Goal: Task Accomplishment & Management: Manage account settings

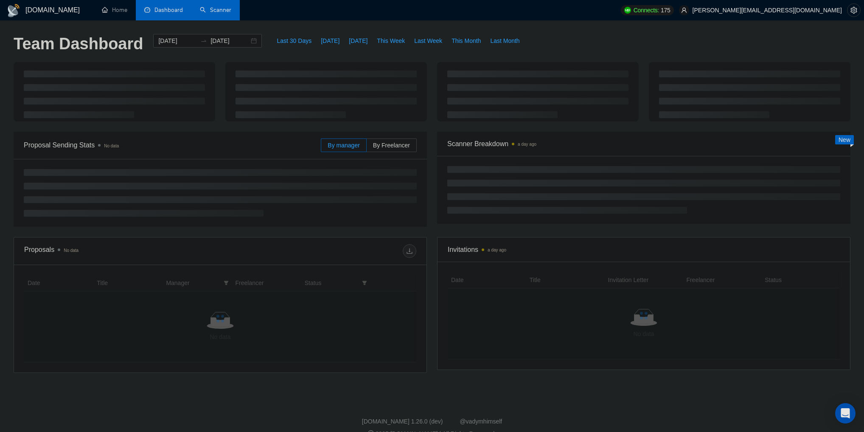
click at [207, 10] on link "Scanner" at bounding box center [215, 9] width 31 height 7
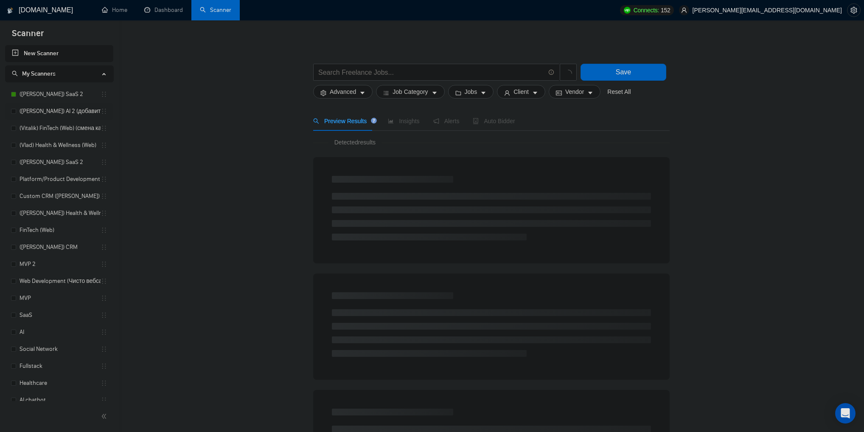
click at [54, 110] on link "([PERSON_NAME]) AI 2 (добавить теги, заточить под АИ, сумо в кавер добавить)" at bounding box center [60, 111] width 81 height 17
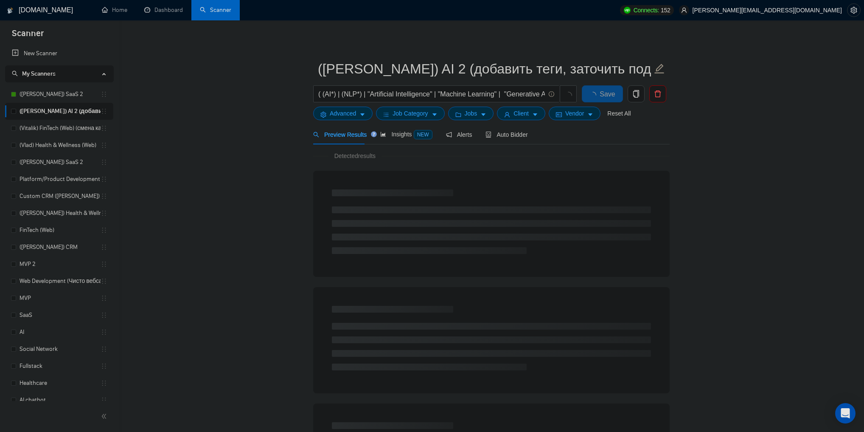
drag, startPoint x: 84, startPoint y: 107, endPoint x: 175, endPoint y: 93, distance: 92.0
click at [177, 92] on main "([PERSON_NAME]) AI 2 (добавить теги, заточить под АИ, сумо в кавер добавить) ( …" at bounding box center [491, 388] width 718 height 708
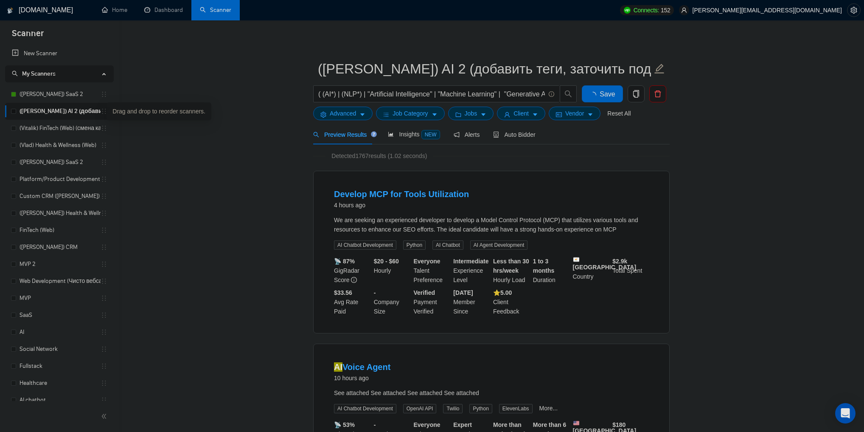
click at [101, 110] on icon "holder" at bounding box center [104, 111] width 7 height 7
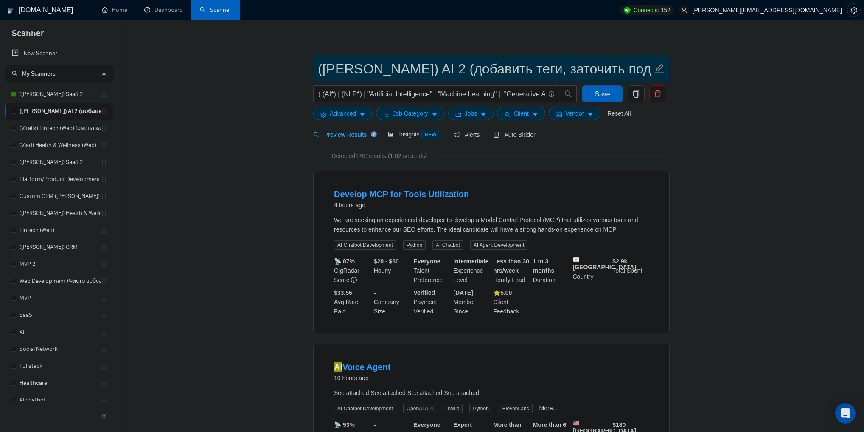
scroll to position [0, 100]
drag, startPoint x: 437, startPoint y: 65, endPoint x: 616, endPoint y: 62, distance: 179.6
click at [616, 62] on input "([PERSON_NAME]) AI 2 (добавить теги, заточить под АИ, сумо в кавер добавить)" at bounding box center [485, 68] width 334 height 21
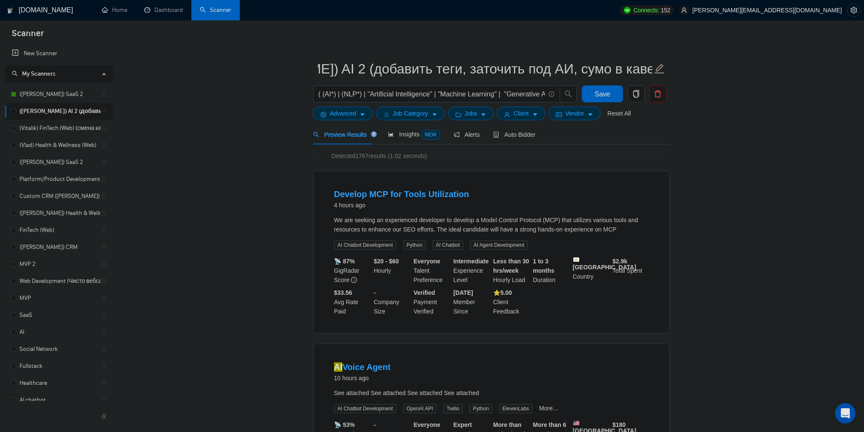
scroll to position [0, 0]
click at [633, 95] on icon "copy" at bounding box center [636, 94] width 6 height 8
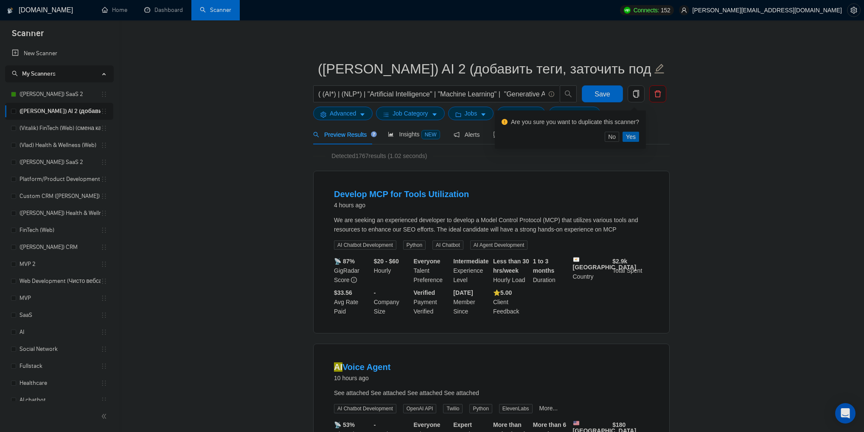
click at [634, 135] on span "Yes" at bounding box center [631, 136] width 10 height 9
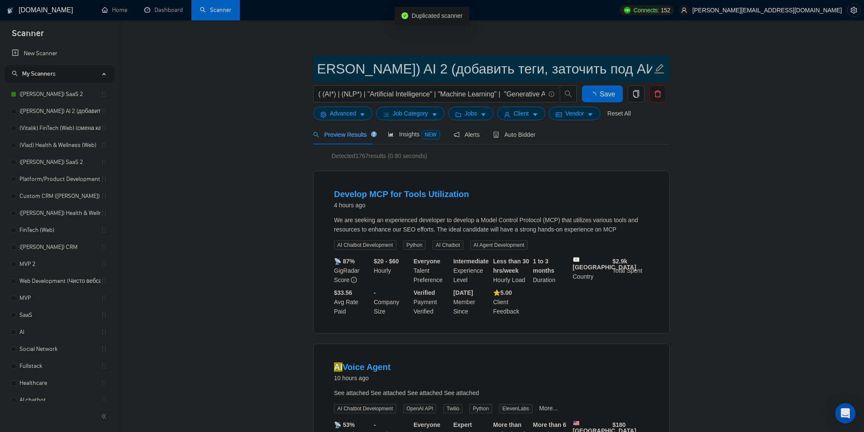
scroll to position [0, 152]
drag, startPoint x: 439, startPoint y: 73, endPoint x: 659, endPoint y: 69, distance: 219.5
click at [659, 69] on span "Copy of ([PERSON_NAME]) AI 2 (добавить теги, заточить под АИ, сумо в кавер доба…" at bounding box center [491, 68] width 357 height 27
drag, startPoint x: 366, startPoint y: 72, endPoint x: 299, endPoint y: 71, distance: 67.1
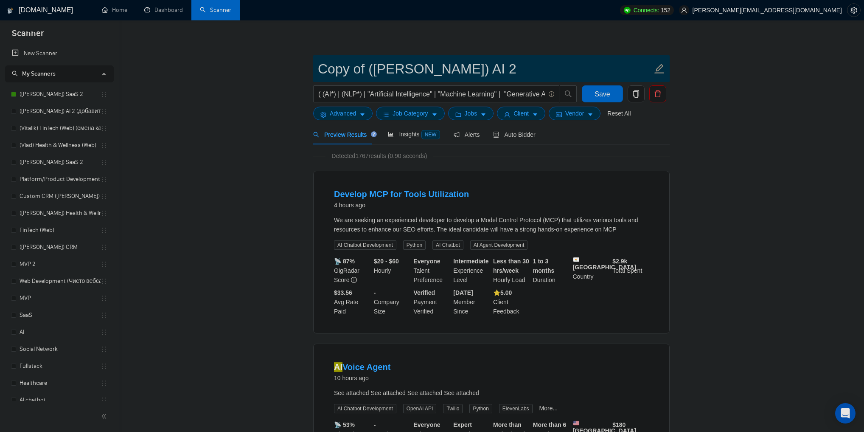
click at [390, 71] on input "([PERSON_NAME]) AI 2" at bounding box center [485, 68] width 334 height 21
type input "([PERSON_NAME]) AI 2 после обновы профиля"
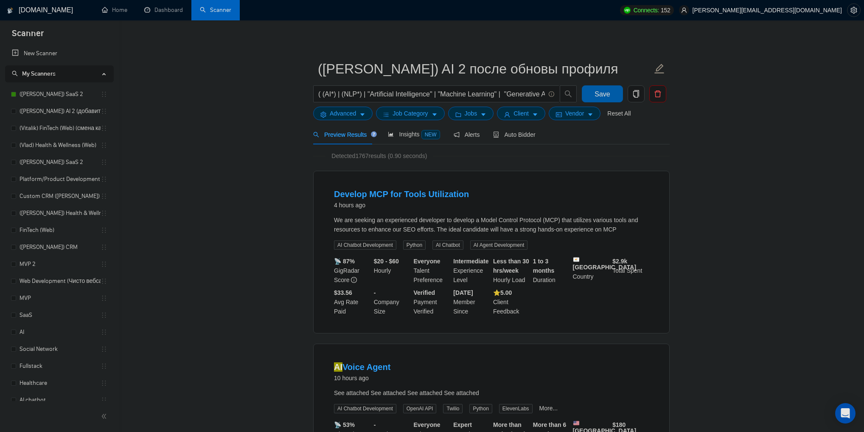
click at [613, 93] on button "Save" at bounding box center [602, 93] width 41 height 17
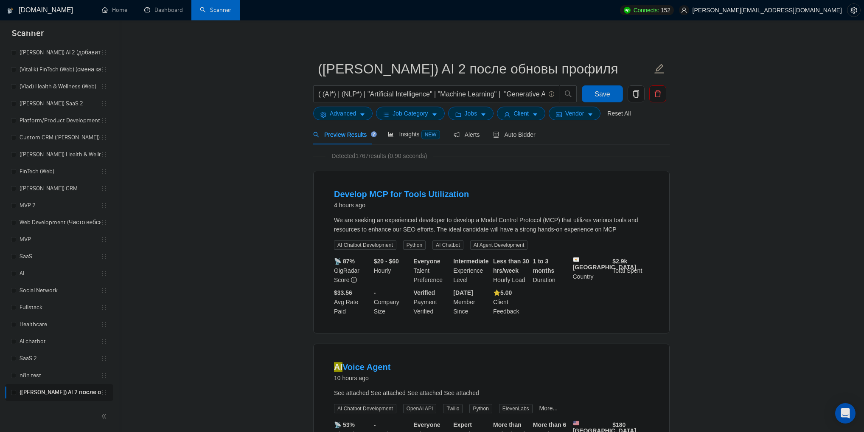
drag, startPoint x: 104, startPoint y: 392, endPoint x: 132, endPoint y: 331, distance: 67.8
drag, startPoint x: 102, startPoint y: 258, endPoint x: 100, endPoint y: 138, distance: 120.6
click at [98, 138] on ul "([PERSON_NAME]) SaaS 2 ([PERSON_NAME]) AI 2 (добавить теги, заточить под АИ, су…" at bounding box center [59, 214] width 108 height 374
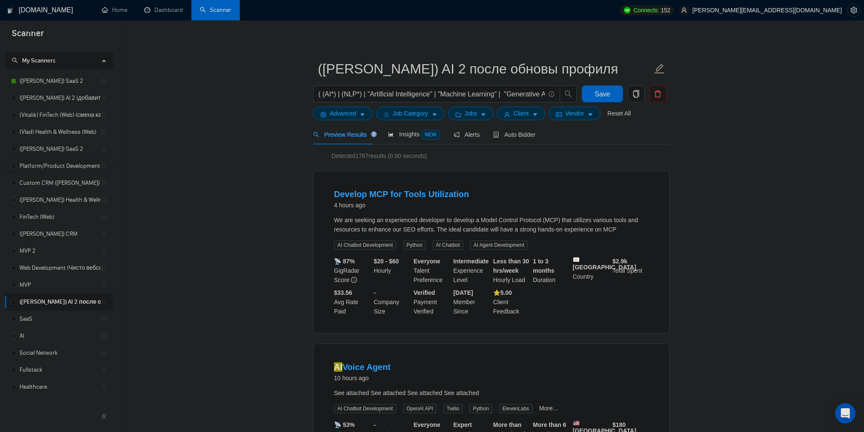
scroll to position [0, 0]
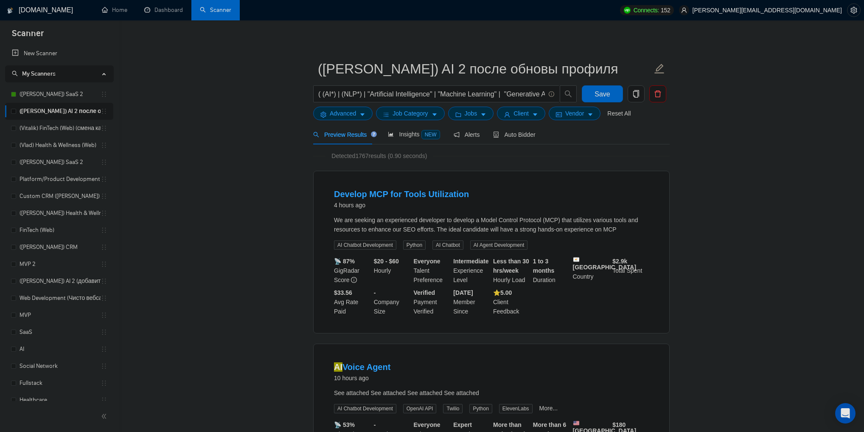
click at [521, 139] on div "Auto Bidder" at bounding box center [514, 134] width 42 height 20
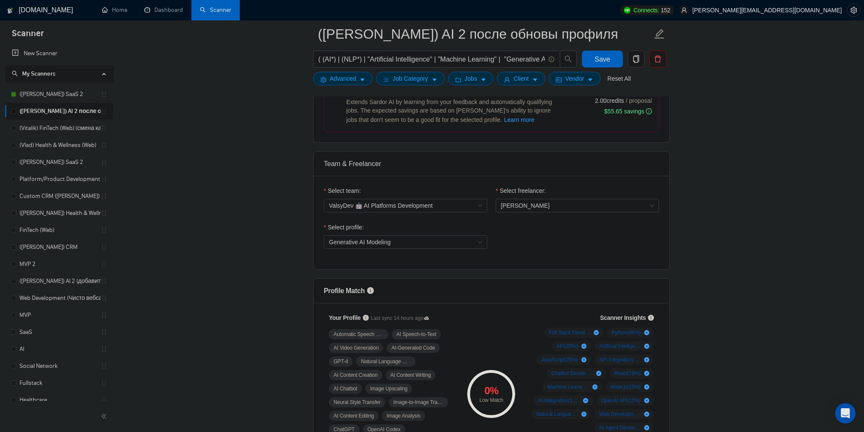
scroll to position [374, 0]
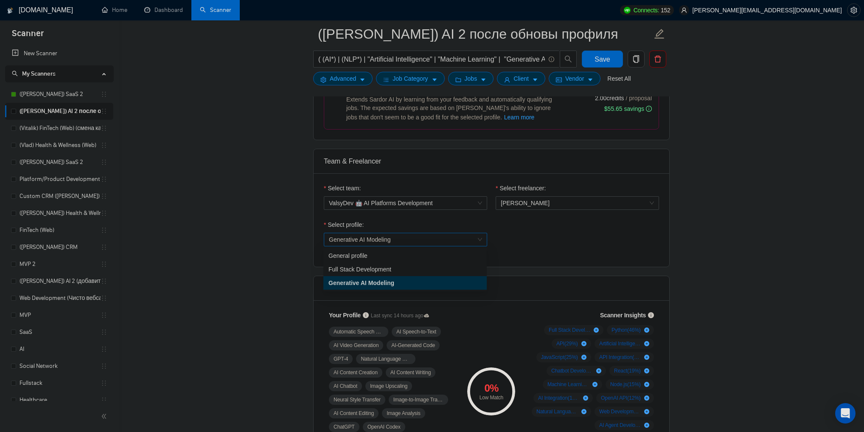
click at [449, 237] on span "Generative AI Modeling" at bounding box center [405, 239] width 153 height 13
click at [430, 241] on span "Generative AI Modeling" at bounding box center [405, 239] width 153 height 13
click at [418, 259] on div "General profile" at bounding box center [405, 255] width 153 height 9
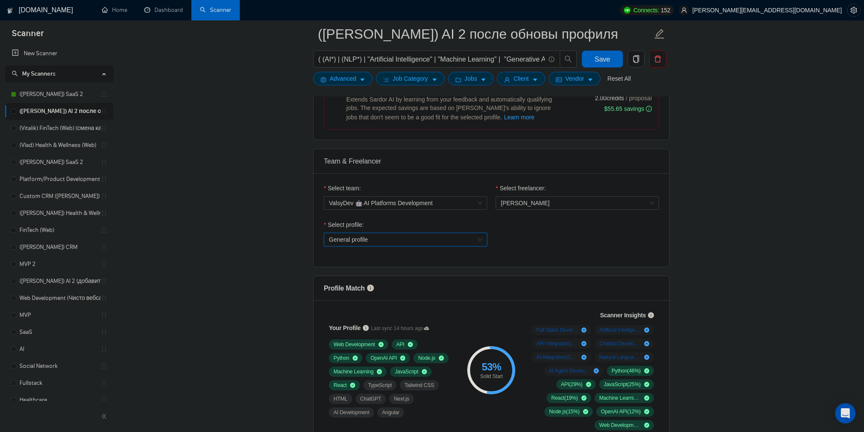
click at [421, 239] on span "General profile" at bounding box center [405, 239] width 153 height 13
click at [409, 274] on div "Full Stack Development" at bounding box center [404, 269] width 163 height 14
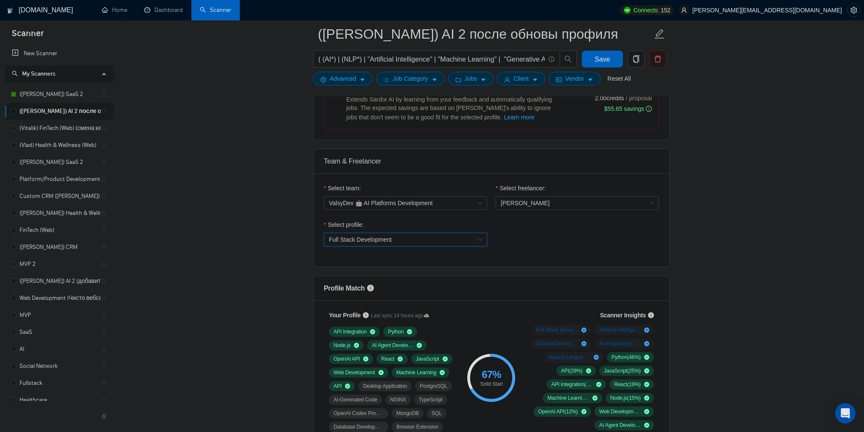
click at [421, 239] on span "Full Stack Development" at bounding box center [405, 239] width 153 height 13
click at [407, 277] on div "Generative AI Modeling" at bounding box center [404, 283] width 163 height 14
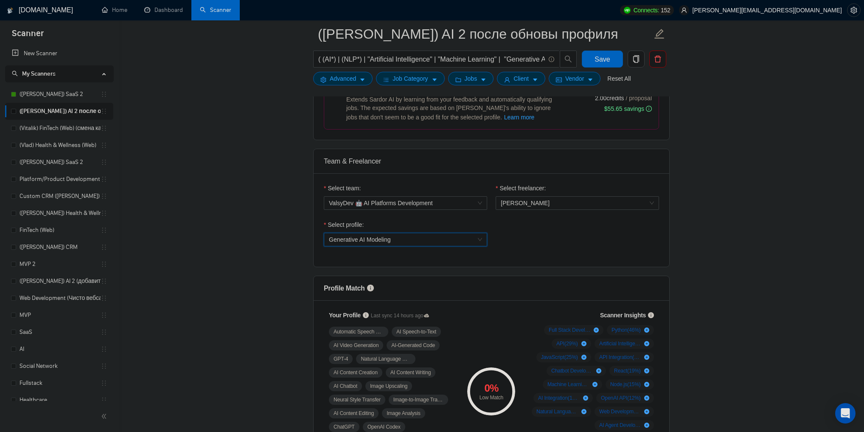
click at [503, 244] on div "Select profile: 1623717017731600384 Generative AI Modeling" at bounding box center [492, 238] width 344 height 37
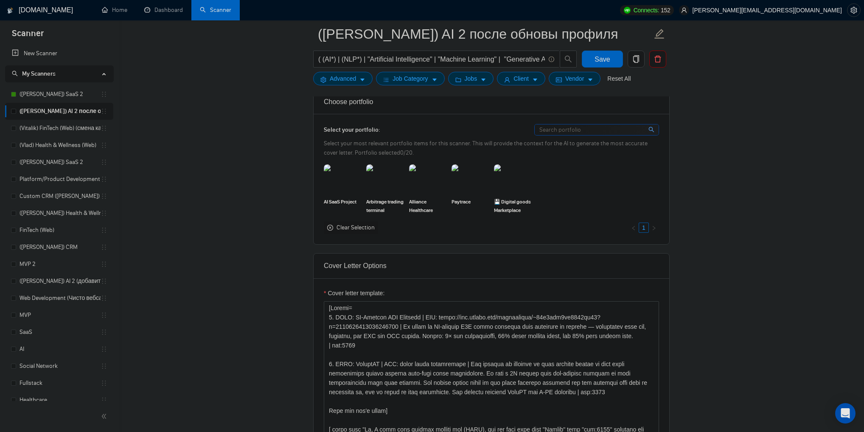
scroll to position [883, 0]
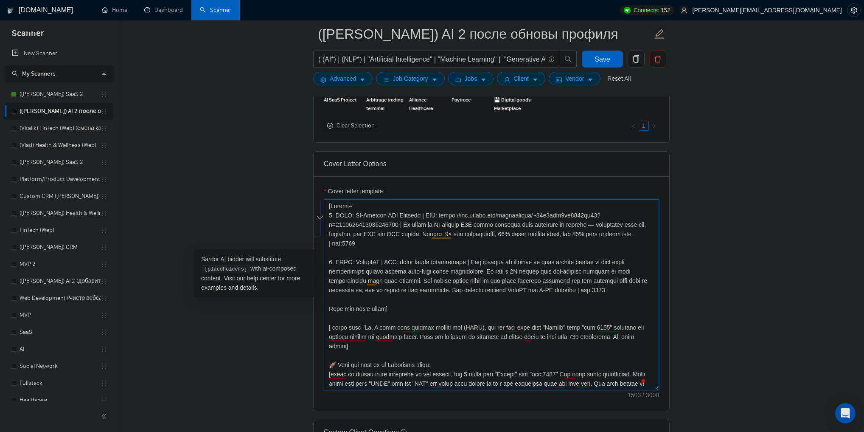
drag, startPoint x: 328, startPoint y: 246, endPoint x: 599, endPoint y: 277, distance: 272.9
click at [599, 277] on textarea "Cover letter template:" at bounding box center [491, 294] width 335 height 191
click at [606, 275] on textarea "Cover letter template:" at bounding box center [491, 294] width 335 height 191
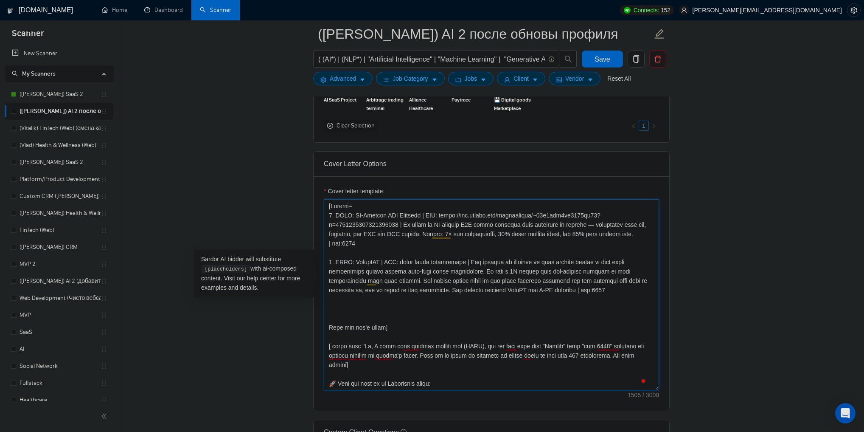
paste textarea "1. LORE: IpsumdoLor | SIT: ametc://adi.elitse.doe/temporincid/~357704u665l8e4d1…"
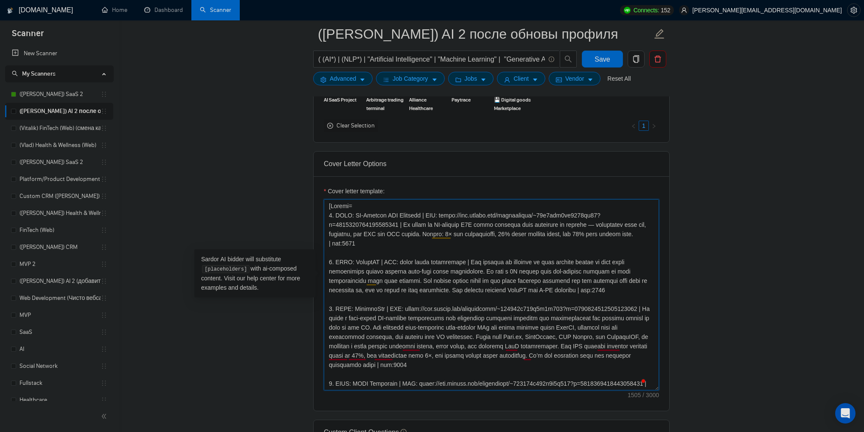
scroll to position [44, 0]
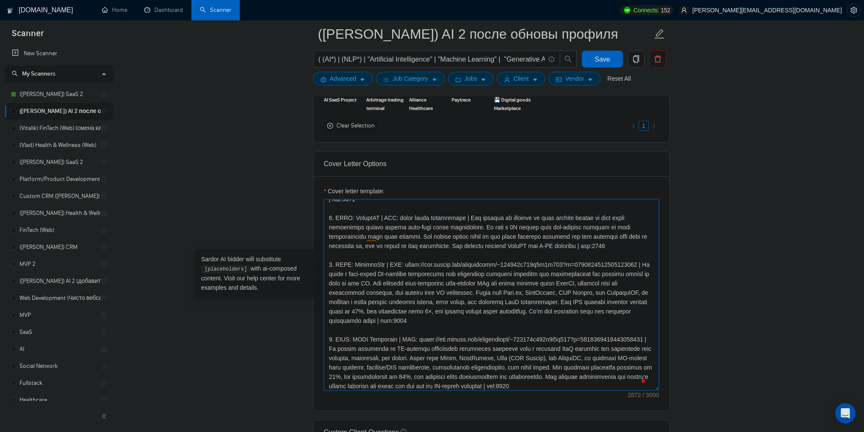
click at [333, 247] on textarea "Cover letter template:" at bounding box center [491, 294] width 335 height 191
click at [333, 323] on textarea "Cover letter template:" at bounding box center [491, 294] width 335 height 191
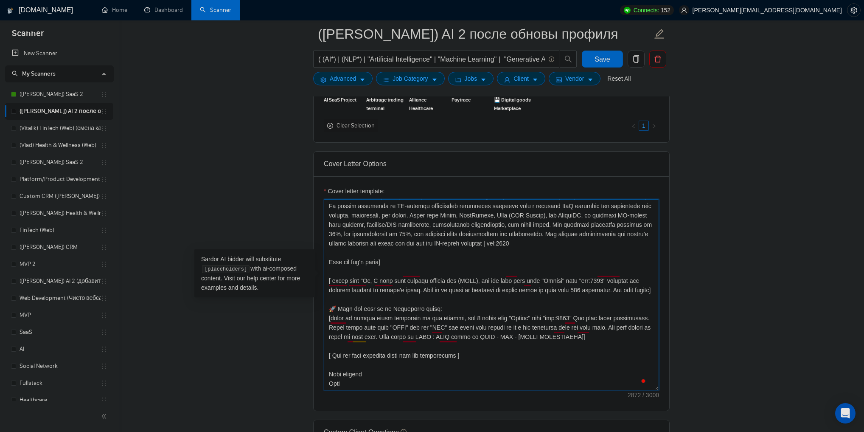
scroll to position [196, 0]
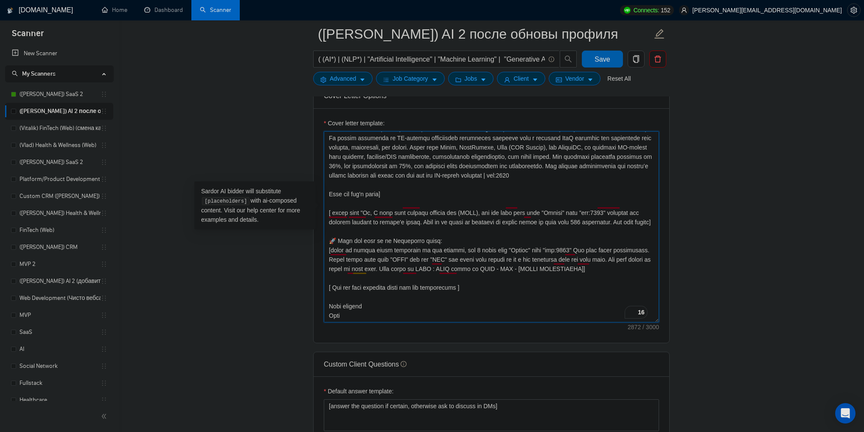
type textarea "[Loremi= 7. DOLO: SI-Ametcon ADI Elitsedd | EIU: tempo://inc.utlabo.etd/magnaal…"
click at [611, 62] on button "Save" at bounding box center [602, 59] width 41 height 17
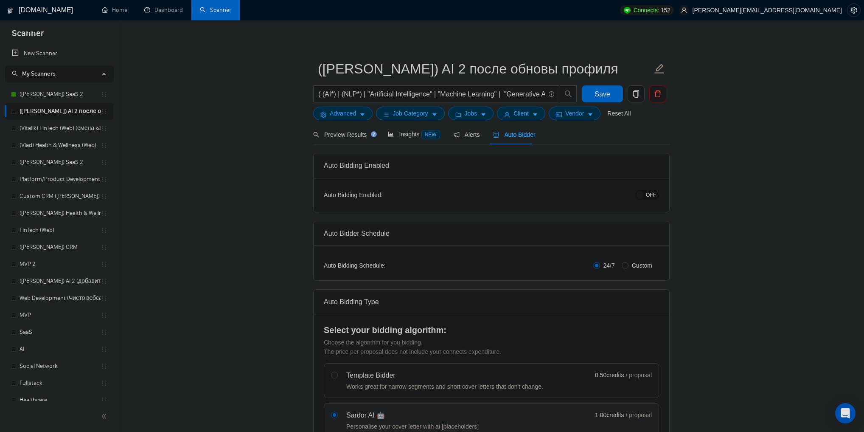
click at [654, 197] on span "OFF" at bounding box center [651, 194] width 10 height 9
click at [604, 94] on span "Save" at bounding box center [602, 94] width 15 height 11
click at [74, 145] on link "(Vlad) Health & Wellness (Web)" at bounding box center [60, 145] width 81 height 17
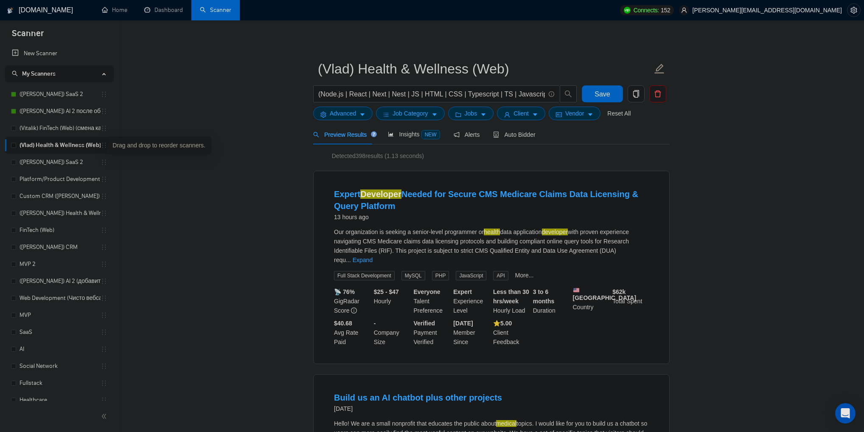
drag, startPoint x: 99, startPoint y: 146, endPoint x: 228, endPoint y: 107, distance: 134.6
click at [634, 93] on icon "copy" at bounding box center [636, 94] width 8 height 8
click at [629, 137] on span "Yes" at bounding box center [631, 136] width 10 height 9
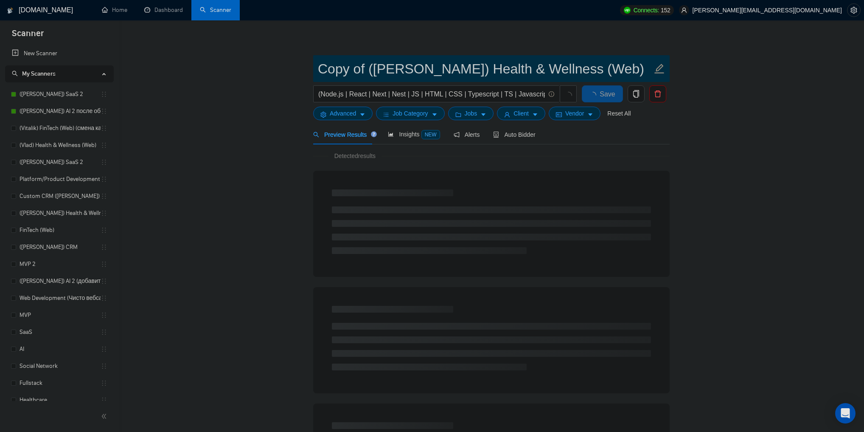
drag, startPoint x: 367, startPoint y: 66, endPoint x: 316, endPoint y: 68, distance: 51.0
click at [316, 68] on span "Copy of ([PERSON_NAME]) Health & Wellness (Web)" at bounding box center [491, 68] width 357 height 27
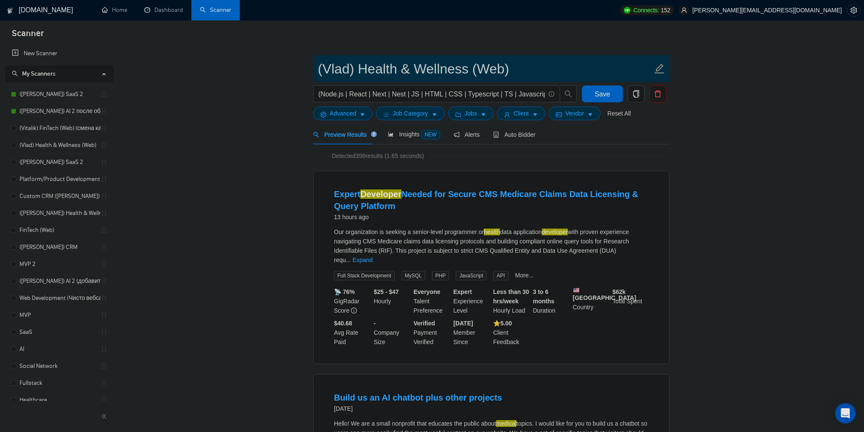
click at [521, 68] on input "(Vlad) Health & Wellness (Web)" at bounding box center [485, 68] width 334 height 21
type input "([PERSON_NAME]) Health & Wellness (Web) после обновы профиля"
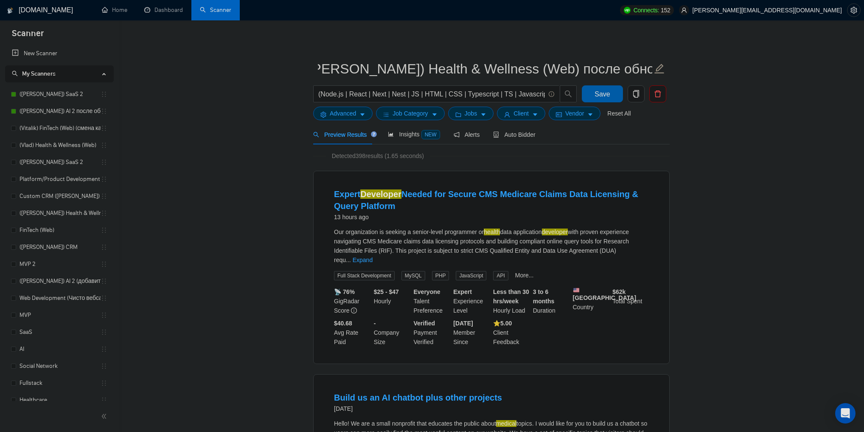
scroll to position [0, 0]
click at [604, 92] on span "Save" at bounding box center [602, 94] width 15 height 11
click at [522, 135] on span "Auto Bidder" at bounding box center [514, 134] width 42 height 7
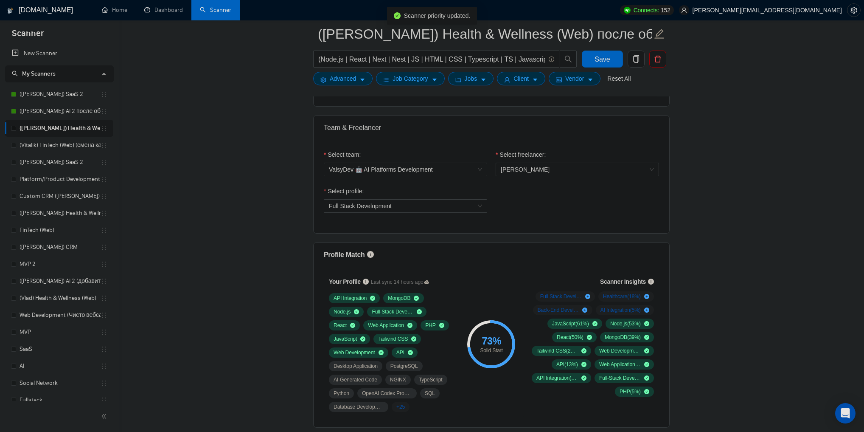
scroll to position [407, 0]
click at [436, 211] on span "Full Stack Development" at bounding box center [405, 205] width 153 height 13
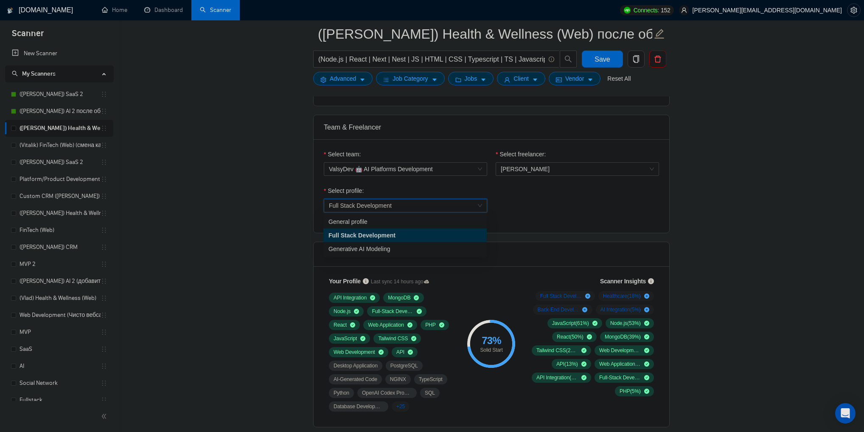
click at [436, 205] on span "Full Stack Development" at bounding box center [405, 205] width 153 height 13
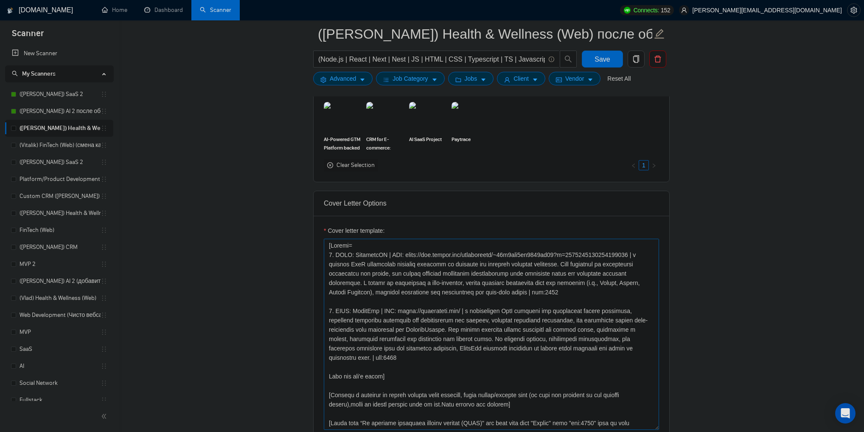
scroll to position [815, 0]
click at [59, 111] on link "([PERSON_NAME]) AI 2 после обновы профиля" at bounding box center [60, 111] width 81 height 17
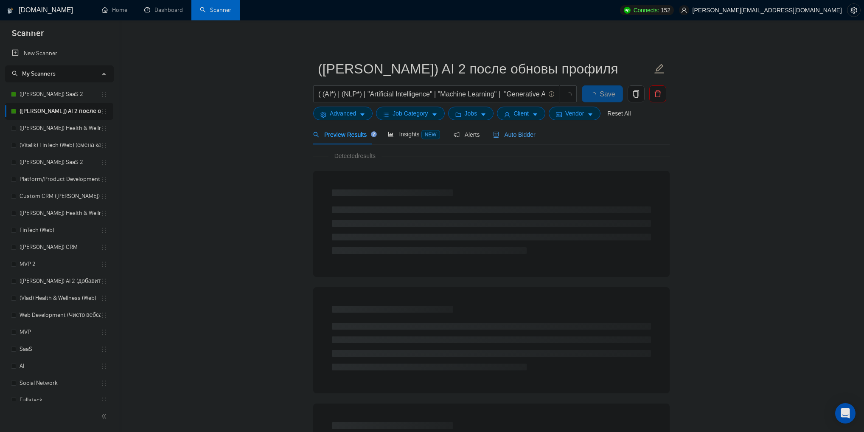
click at [526, 136] on span "Auto Bidder" at bounding box center [514, 134] width 42 height 7
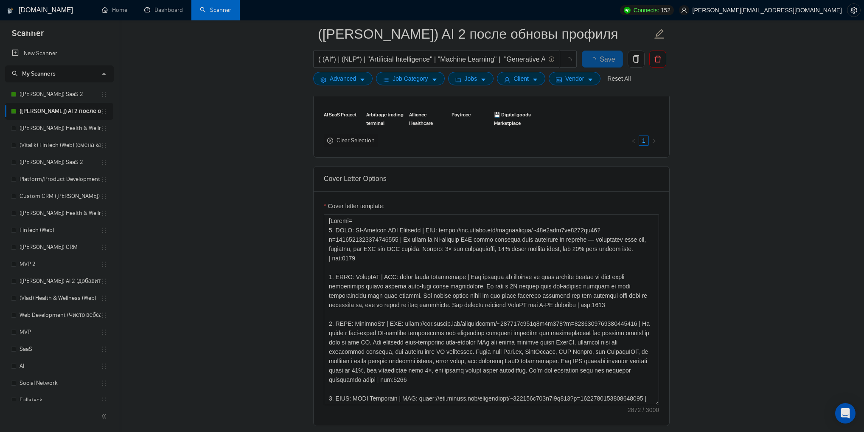
scroll to position [815, 0]
drag, startPoint x: 607, startPoint y: 304, endPoint x: 327, endPoint y: 273, distance: 282.3
click at [327, 273] on div "Cover Letter Options Cover letter template:" at bounding box center [491, 294] width 357 height 259
click at [53, 121] on link "([PERSON_NAME]) Health & Wellness (Web) после обновы профиля" at bounding box center [60, 128] width 81 height 17
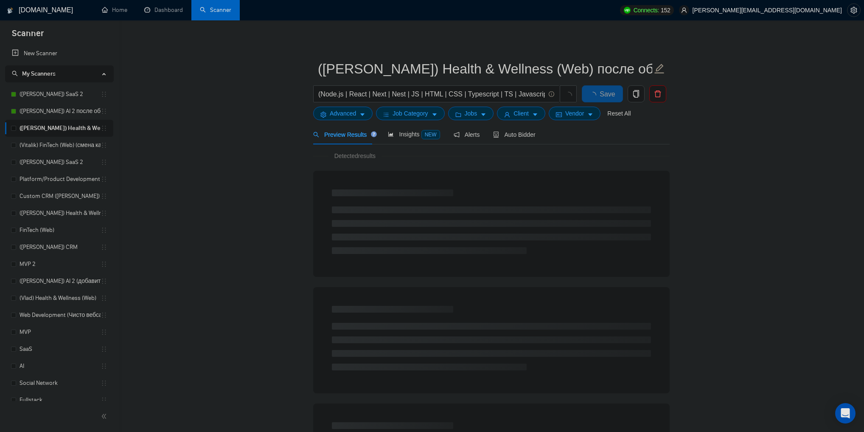
click at [533, 132] on div "Preview Results Insights NEW Alerts Auto Bidder" at bounding box center [491, 134] width 357 height 20
click at [529, 134] on span "Auto Bidder" at bounding box center [514, 134] width 42 height 7
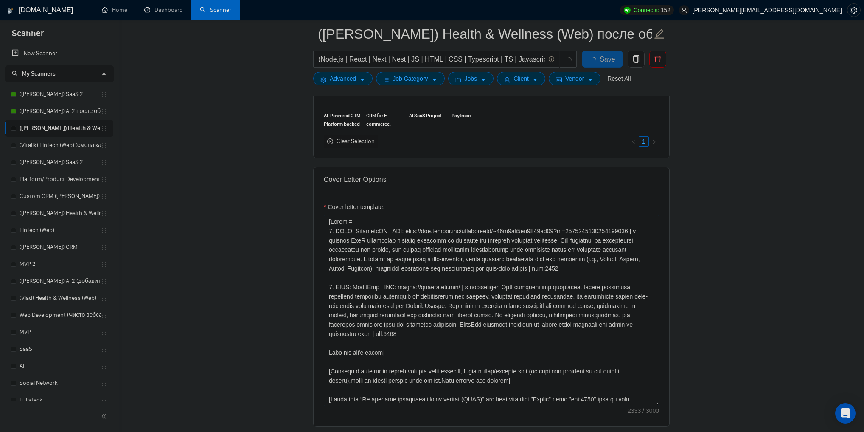
scroll to position [815, 0]
click at [632, 321] on textarea "Cover letter template:" at bounding box center [491, 308] width 335 height 191
